Goal: Information Seeking & Learning: Learn about a topic

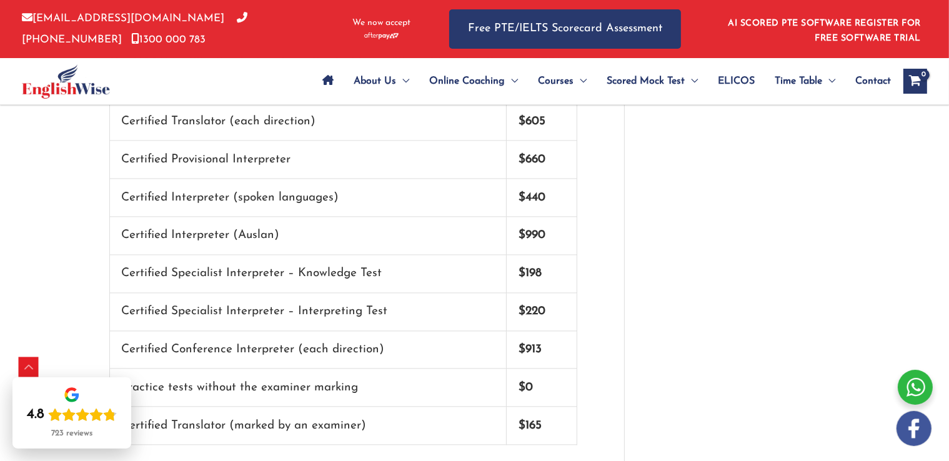
scroll to position [2652, 0]
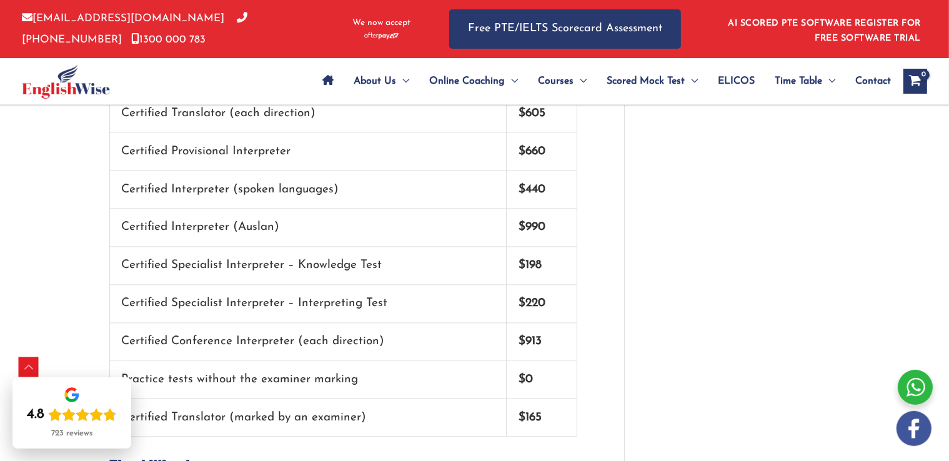
drag, startPoint x: 0, startPoint y: 0, endPoint x: 631, endPoint y: 296, distance: 696.9
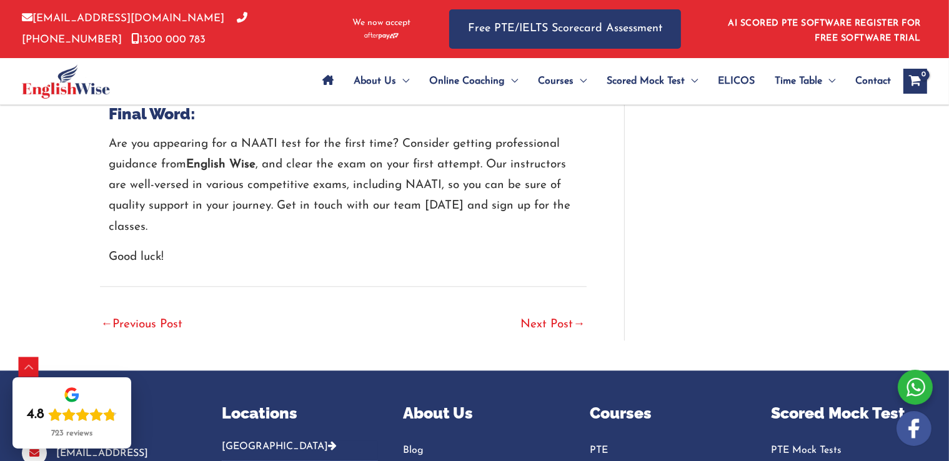
scroll to position [2750, 0]
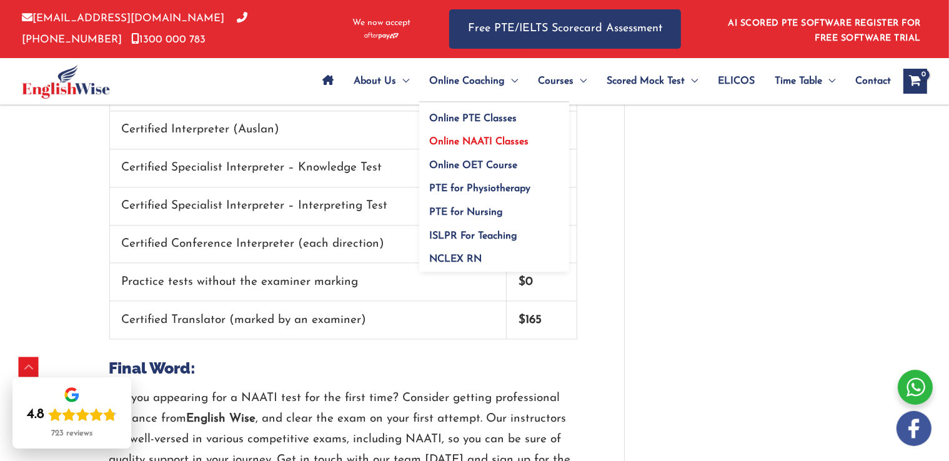
click at [494, 141] on span "Online NAATI Classes" at bounding box center [478, 142] width 99 height 10
